Goal: Task Accomplishment & Management: Manage account settings

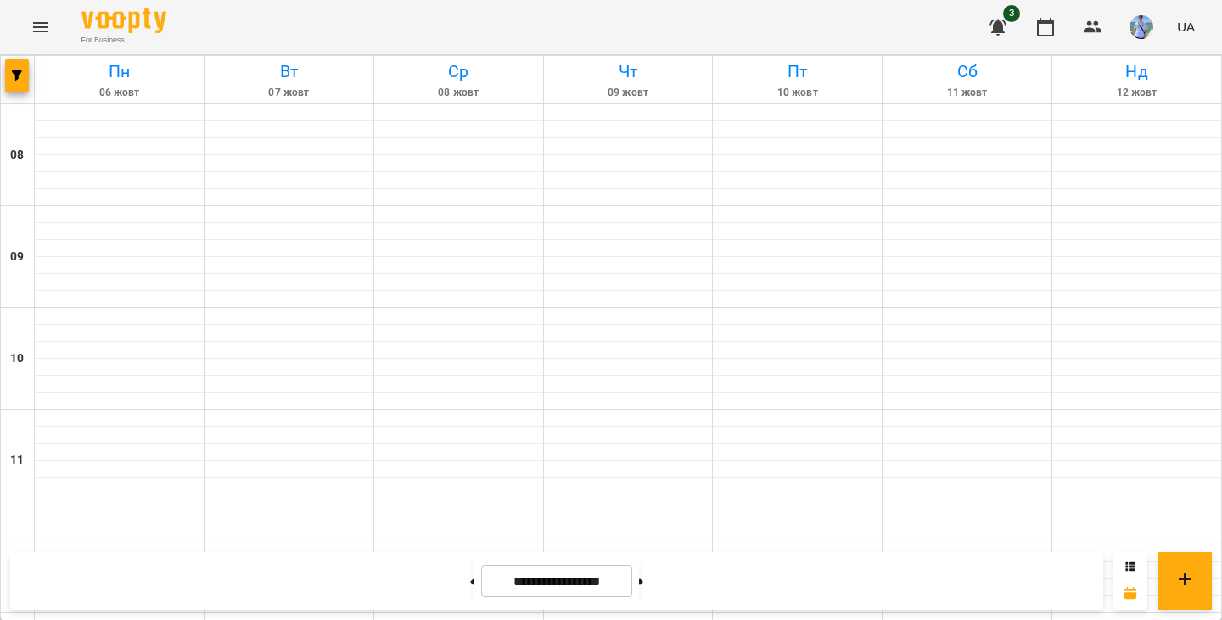
scroll to position [849, 0]
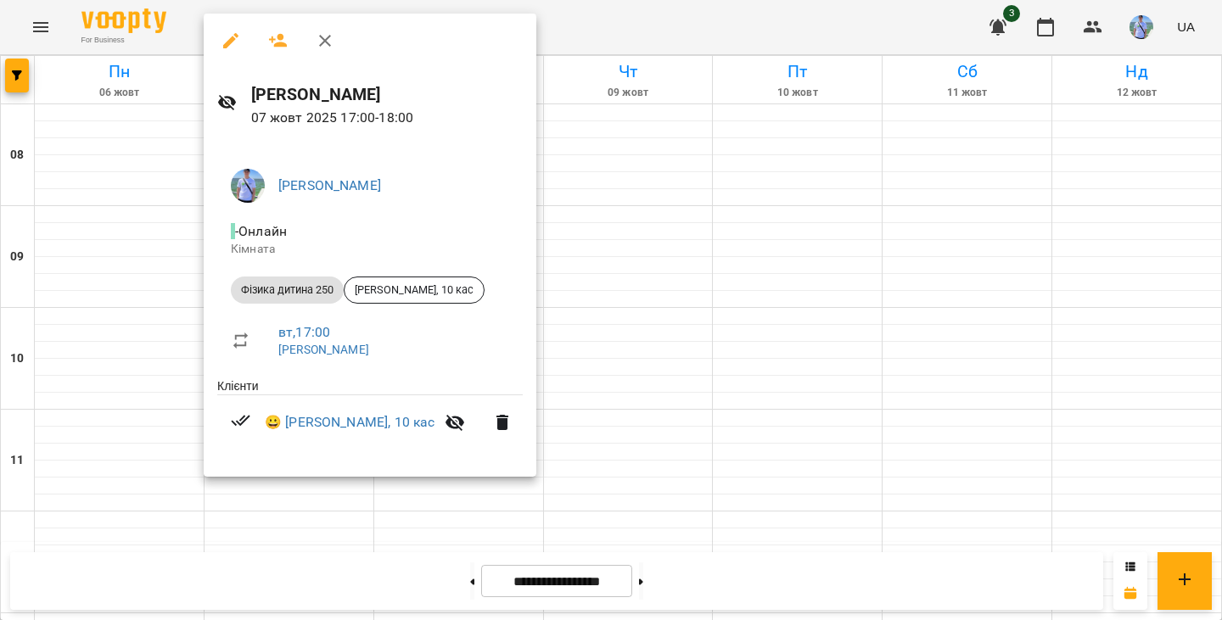
drag, startPoint x: 1123, startPoint y: 427, endPoint x: 1068, endPoint y: 448, distance: 59.1
click at [1123, 428] on div at bounding box center [611, 310] width 1222 height 620
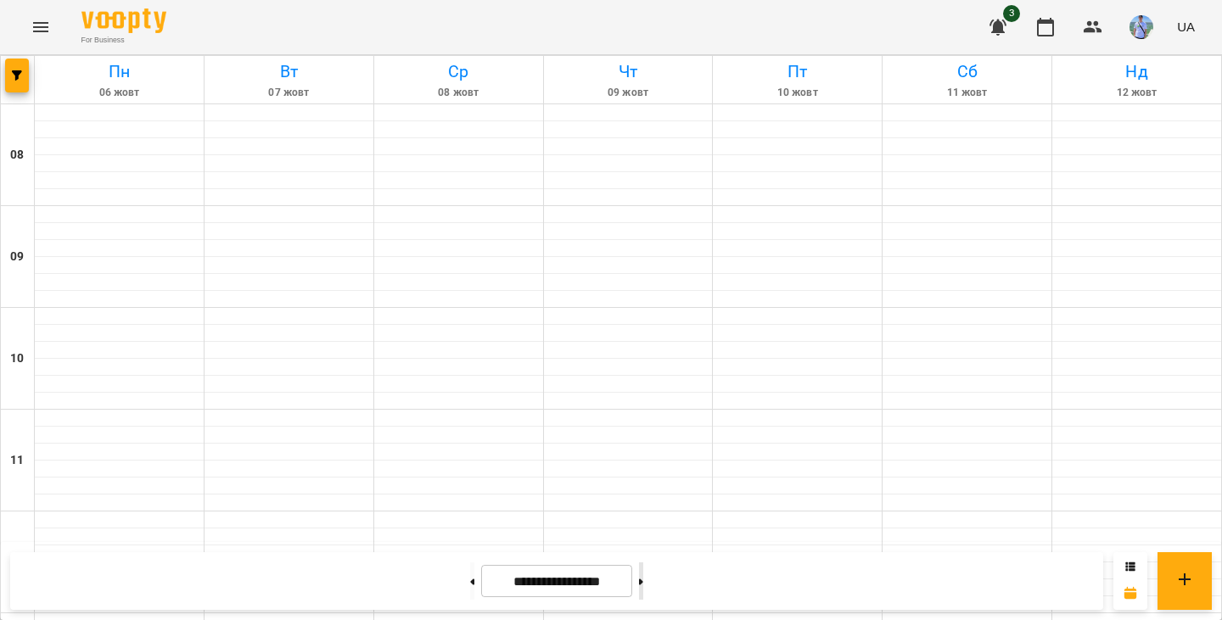
click at [643, 575] on button at bounding box center [641, 581] width 4 height 37
type input "**********"
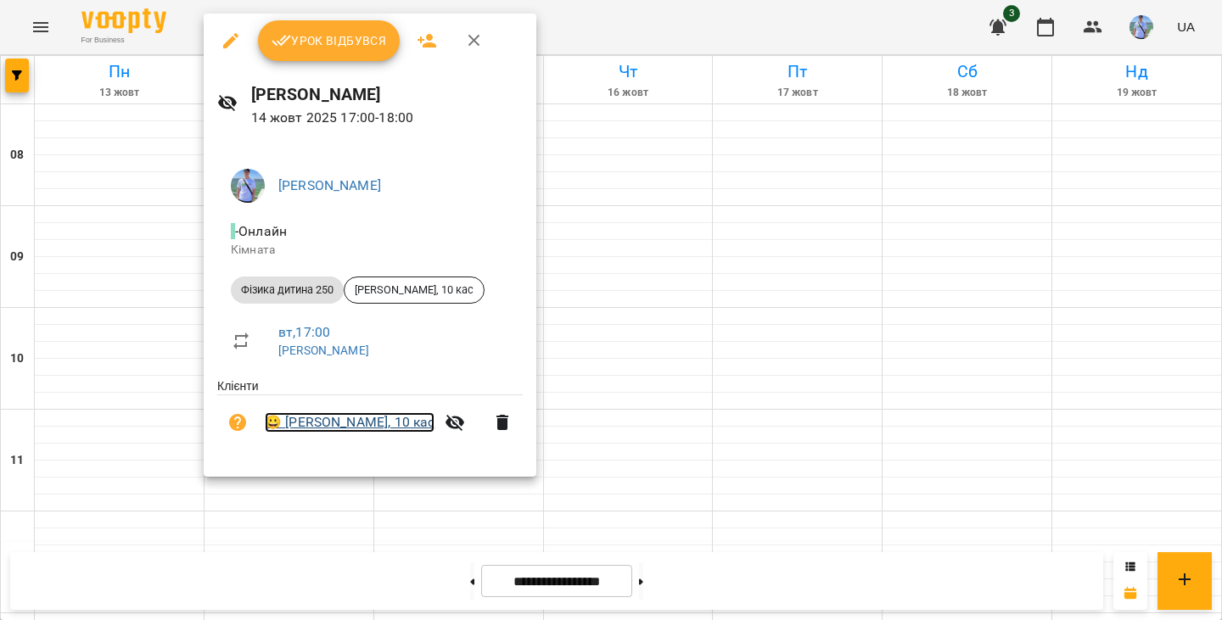
click at [365, 431] on link "😀 [PERSON_NAME], 10 кас" at bounding box center [350, 422] width 170 height 20
